Goal: Find specific page/section: Find specific page/section

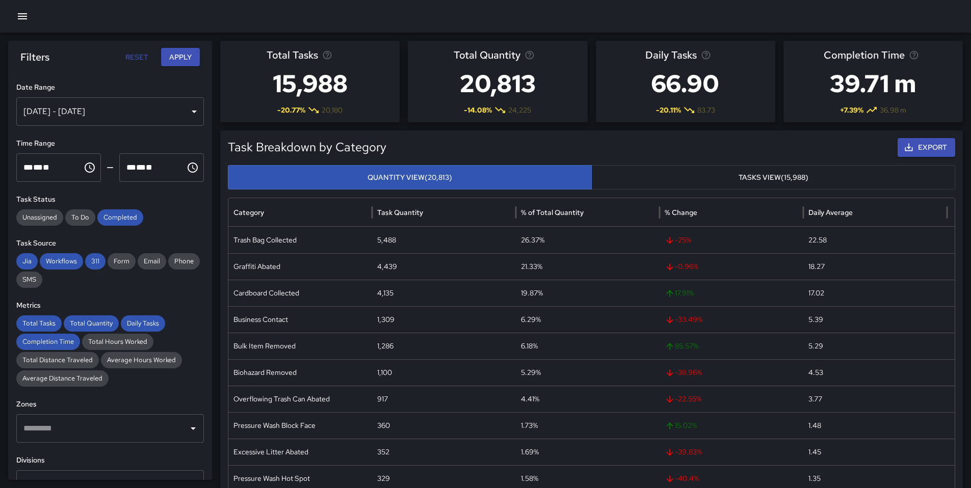
click at [150, 57] on button "Reset" at bounding box center [136, 57] width 33 height 19
type input "**********"
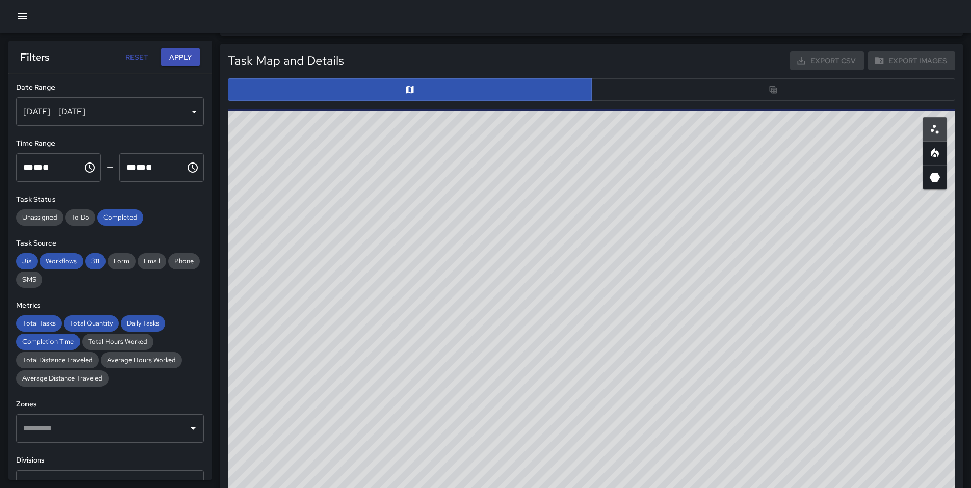
scroll to position [476, 0]
click at [20, 8] on button "button" at bounding box center [22, 16] width 20 height 20
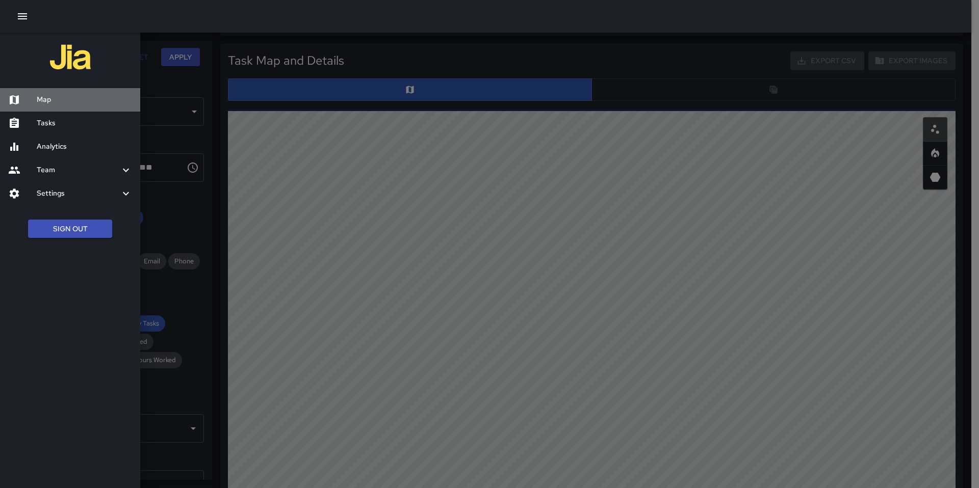
click at [66, 97] on h6 "Map" at bounding box center [84, 99] width 95 height 11
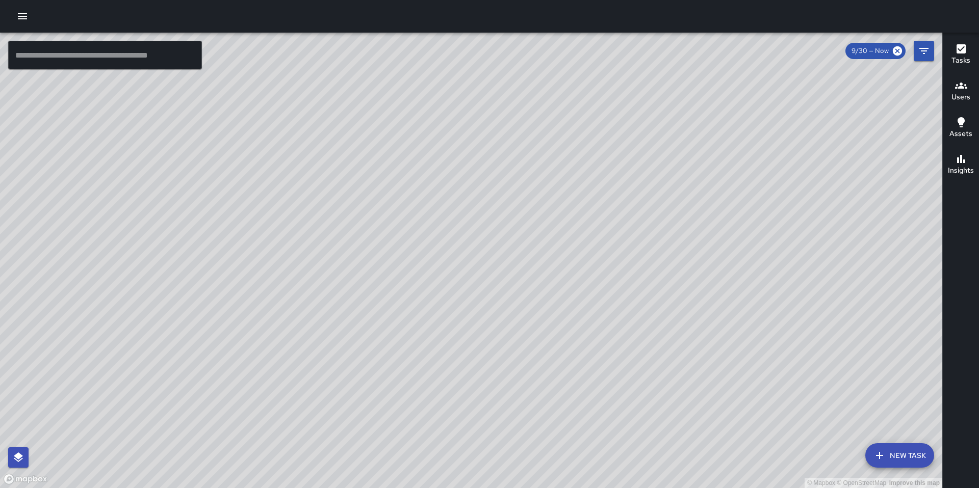
click at [549, 123] on div "© Mapbox © OpenStreetMap Improve this map" at bounding box center [471, 261] width 942 height 456
drag, startPoint x: 485, startPoint y: 87, endPoint x: 483, endPoint y: 187, distance: 100.4
click at [483, 187] on div "© Mapbox © OpenStreetMap Improve this map" at bounding box center [471, 261] width 942 height 456
click at [510, 149] on div "© Mapbox © OpenStreetMap Improve this map" at bounding box center [471, 261] width 942 height 456
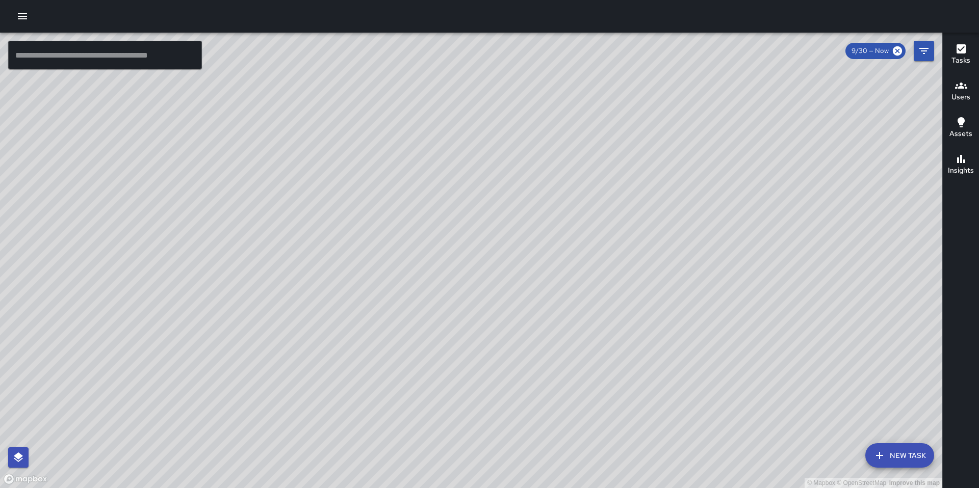
click at [510, 149] on div "© Mapbox © OpenStreetMap Improve this map" at bounding box center [471, 261] width 942 height 456
drag, startPoint x: 372, startPoint y: 157, endPoint x: 350, endPoint y: 404, distance: 247.7
click at [350, 404] on div "© Mapbox © OpenStreetMap Improve this map" at bounding box center [471, 261] width 942 height 456
click at [125, 70] on div "© Mapbox © OpenStreetMap Improve this map" at bounding box center [471, 261] width 942 height 456
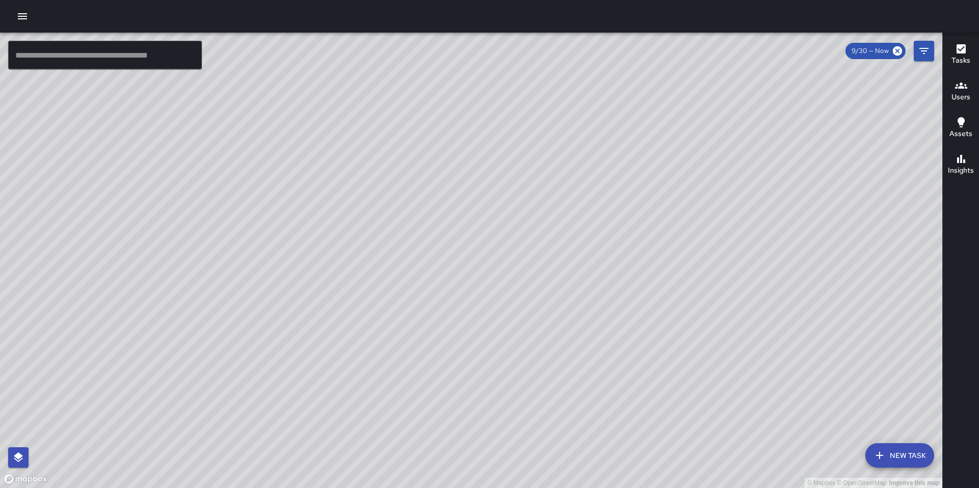
click at [123, 64] on input "text" at bounding box center [105, 55] width 194 height 29
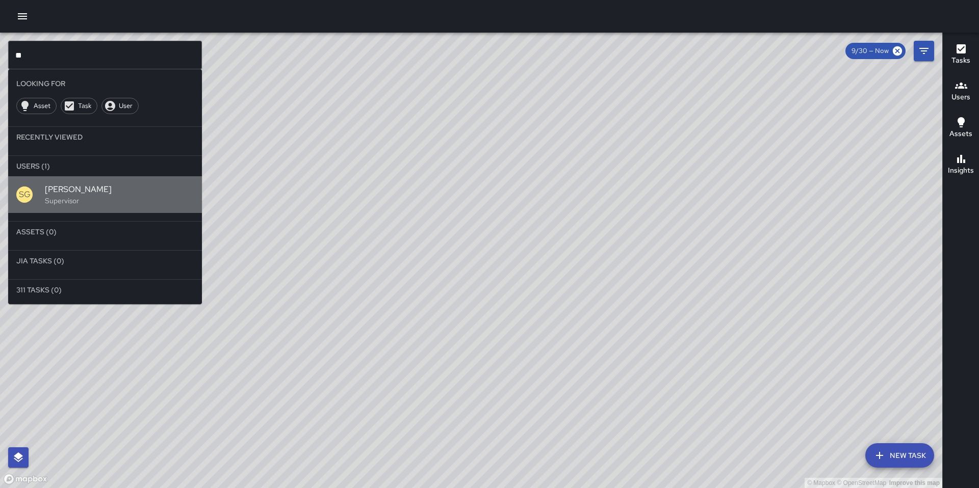
click at [65, 203] on p "Supervisor" at bounding box center [119, 201] width 149 height 10
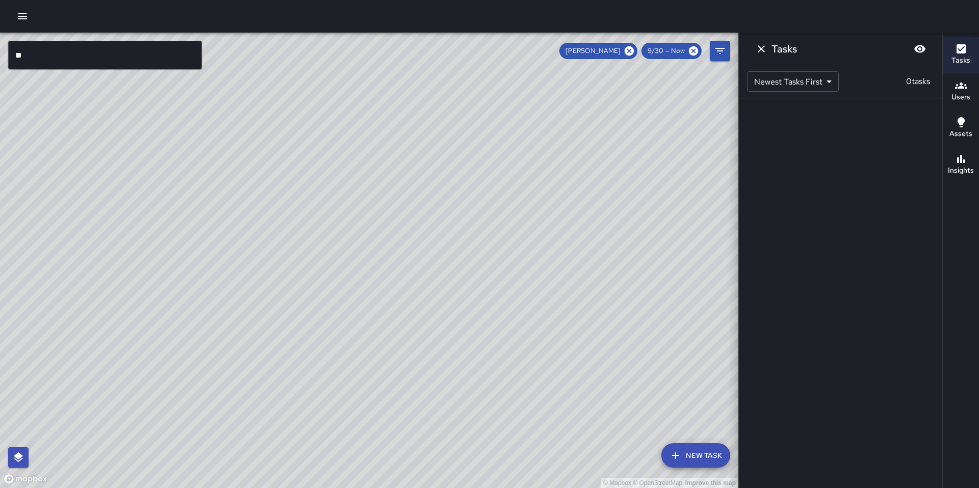
drag, startPoint x: 626, startPoint y: 395, endPoint x: 577, endPoint y: -32, distance: 429.4
click at [577, 0] on html "© Mapbox © OpenStreetMap Improve this map ** ​ New Task [PERSON_NAME] 9/30 — No…" at bounding box center [489, 244] width 979 height 488
drag, startPoint x: 581, startPoint y: 111, endPoint x: 597, endPoint y: 258, distance: 148.7
click at [597, 258] on div "© Mapbox © OpenStreetMap Improve this map" at bounding box center [369, 261] width 738 height 456
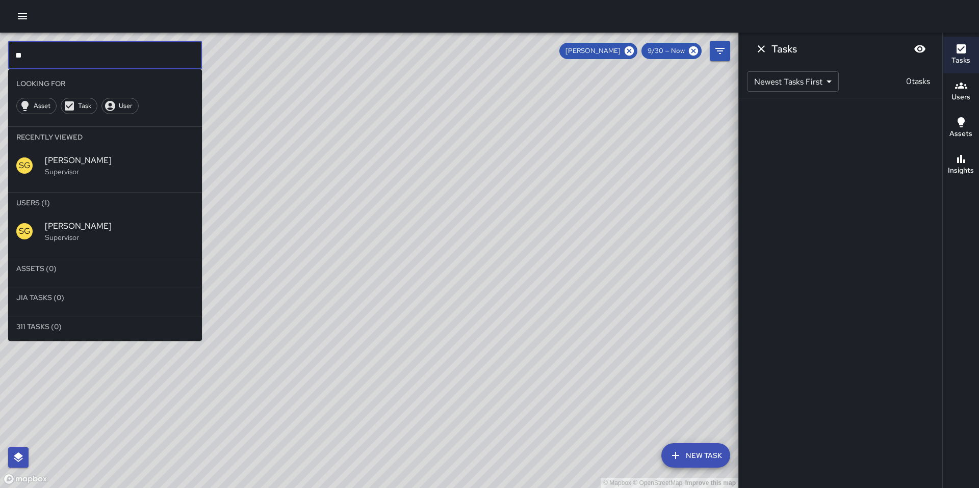
click at [37, 51] on input "**" at bounding box center [105, 55] width 194 height 29
type input "*"
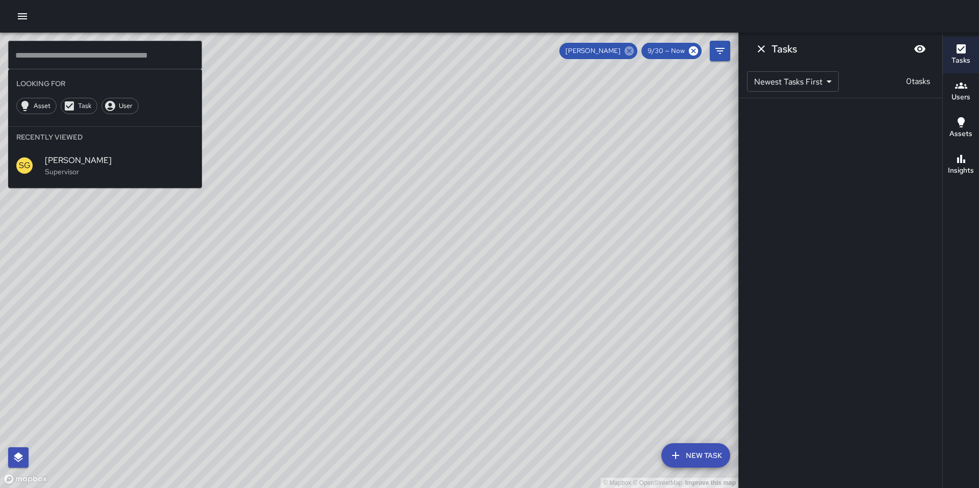
click at [628, 47] on icon at bounding box center [628, 50] width 9 height 9
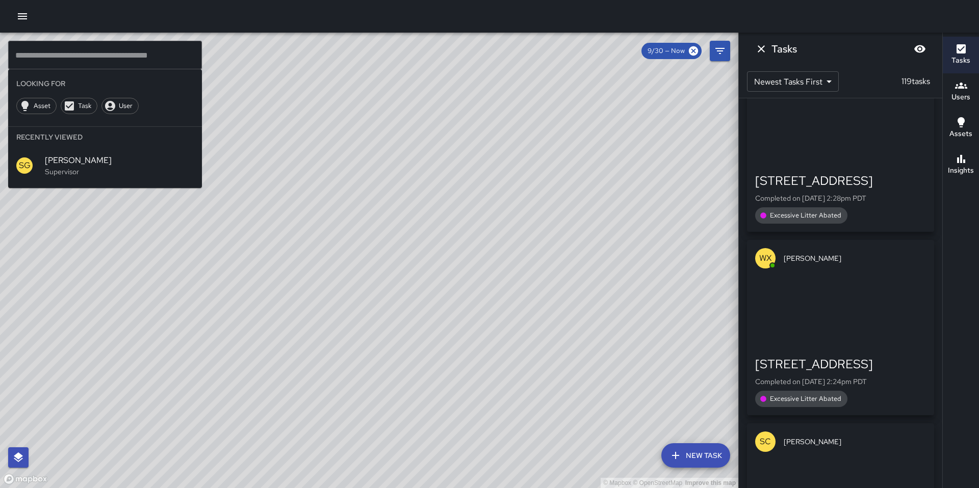
scroll to position [9428, 0]
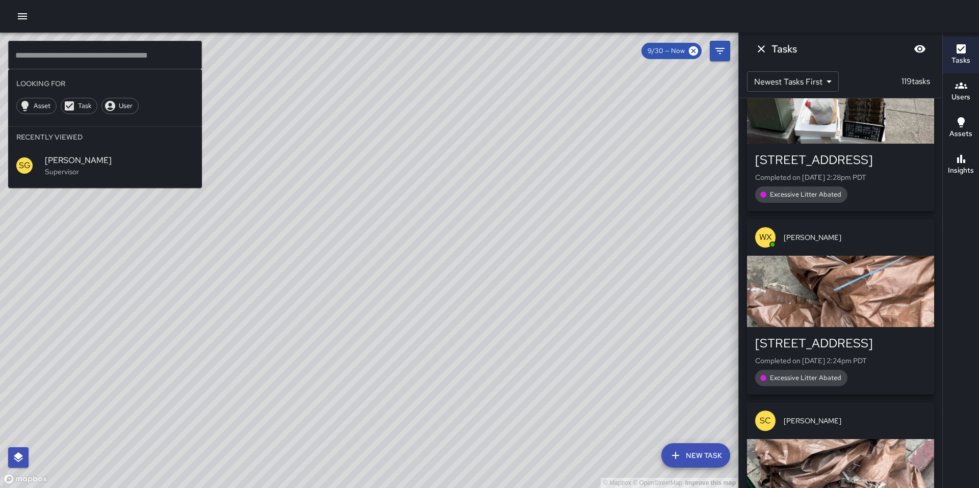
click at [106, 63] on input "text" at bounding box center [105, 55] width 194 height 29
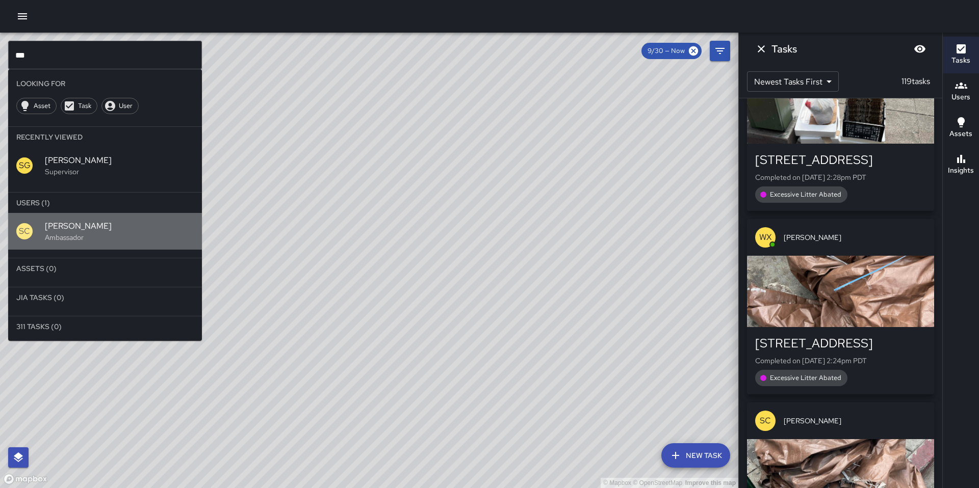
click at [55, 241] on p "Ambassador" at bounding box center [119, 237] width 149 height 10
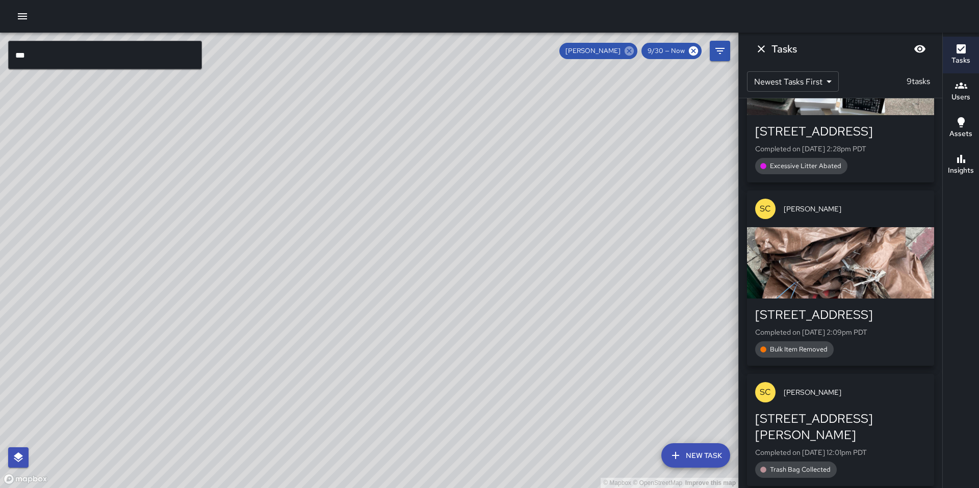
click at [629, 51] on icon at bounding box center [628, 50] width 11 height 11
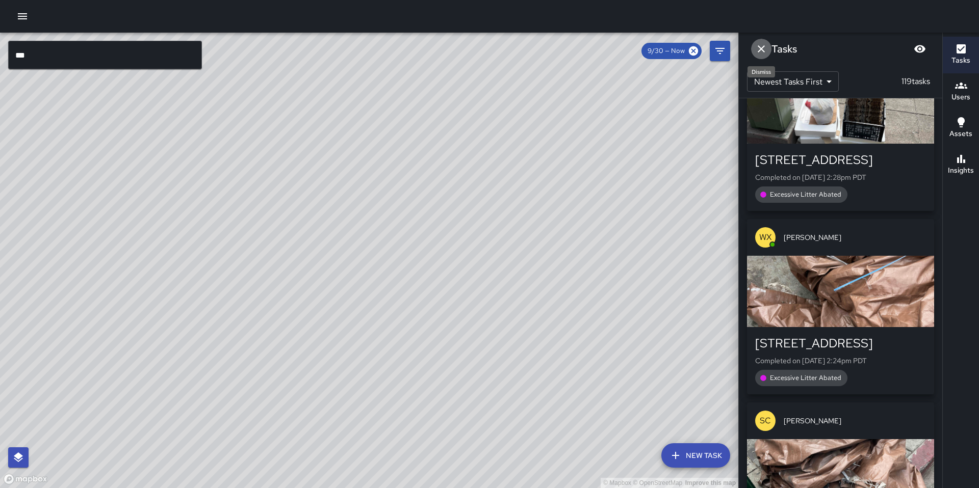
click at [766, 51] on icon "Dismiss" at bounding box center [761, 49] width 12 height 12
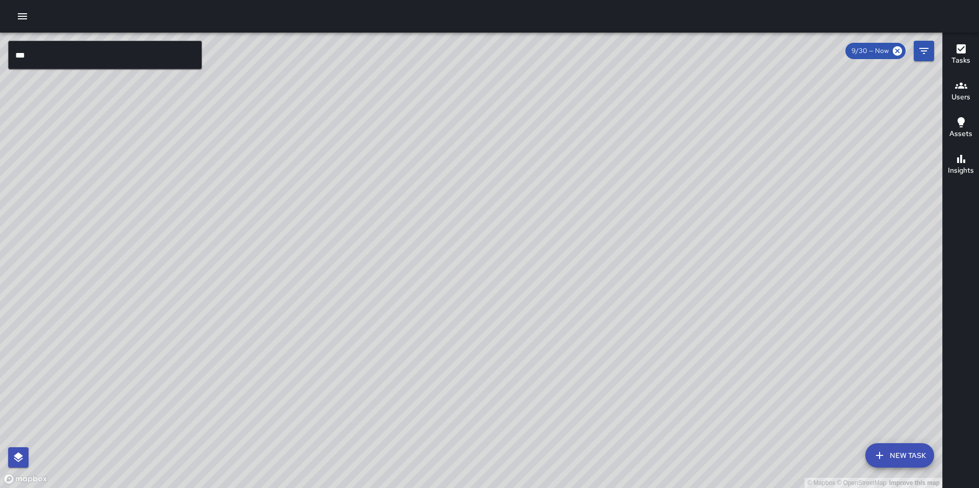
click at [412, 358] on div "© Mapbox © OpenStreetMap Improve this map WX [PERSON_NAME] [STREET_ADDRESS][PER…" at bounding box center [471, 261] width 942 height 456
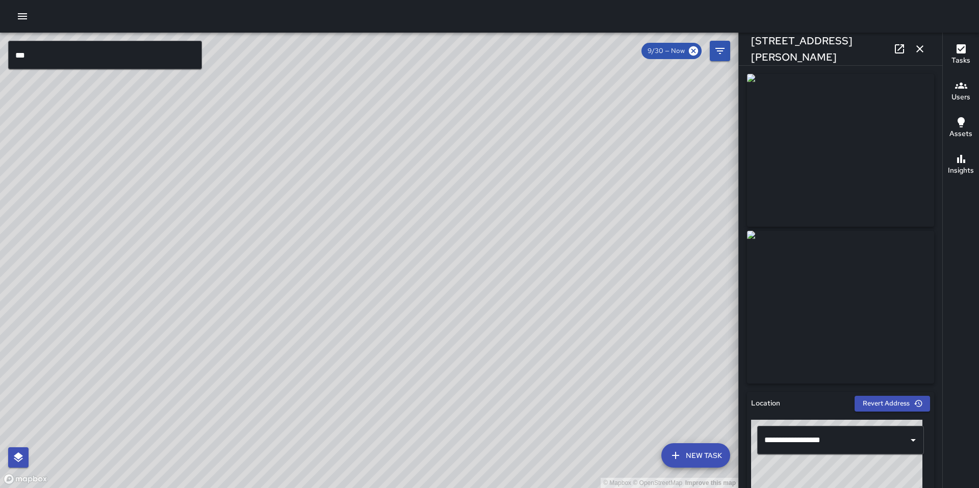
drag, startPoint x: 589, startPoint y: 119, endPoint x: 322, endPoint y: 305, distance: 325.5
click at [322, 305] on div "© Mapbox © OpenStreetMap Improve this map" at bounding box center [369, 261] width 738 height 456
click at [922, 54] on icon "button" at bounding box center [919, 49] width 12 height 12
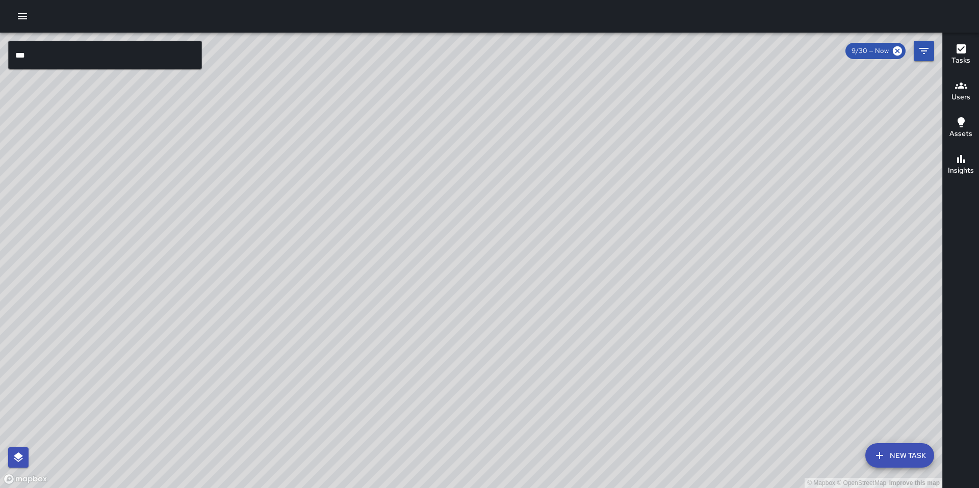
click at [43, 68] on input "***" at bounding box center [105, 55] width 194 height 29
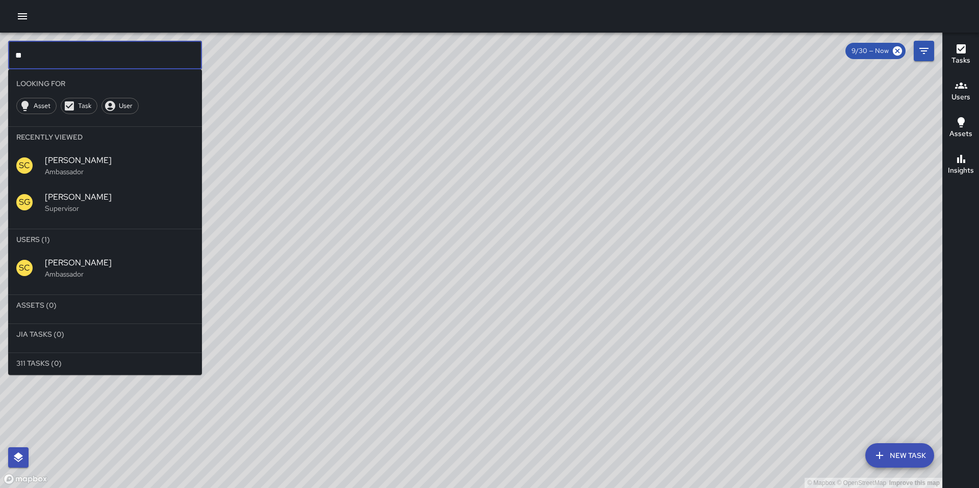
type input "*"
